Goal: Transaction & Acquisition: Book appointment/travel/reservation

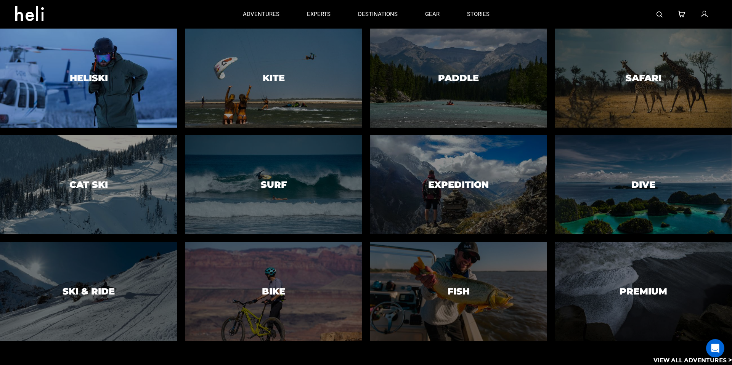
click at [122, 105] on div at bounding box center [88, 77] width 181 height 101
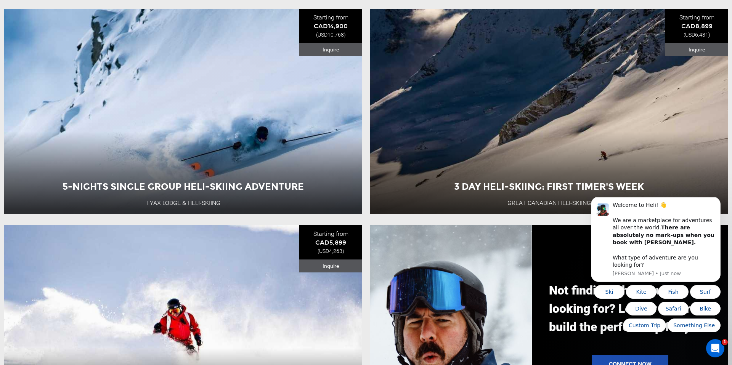
scroll to position [801, 0]
click at [719, 201] on icon "Dismiss notification" at bounding box center [718, 199] width 4 height 4
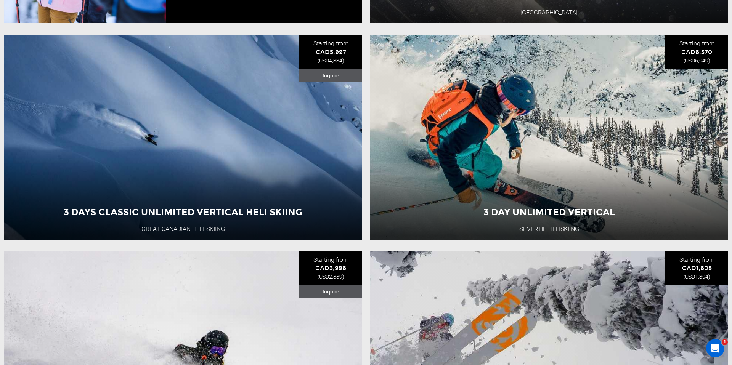
scroll to position [2073, 0]
